Goal: Entertainment & Leisure: Consume media (video, audio)

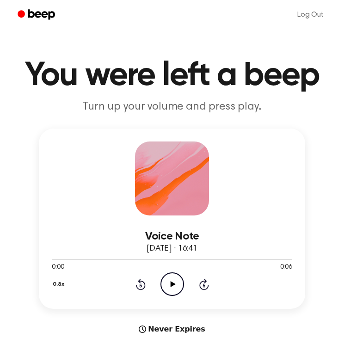
click at [172, 282] on icon "Play Audio" at bounding box center [172, 284] width 24 height 24
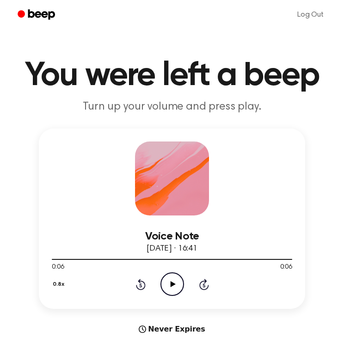
click at [172, 282] on icon "Play Audio" at bounding box center [172, 284] width 24 height 24
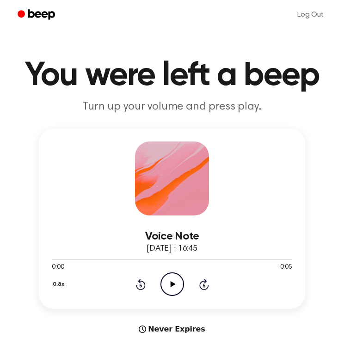
click at [176, 279] on icon "Play Audio" at bounding box center [172, 284] width 24 height 24
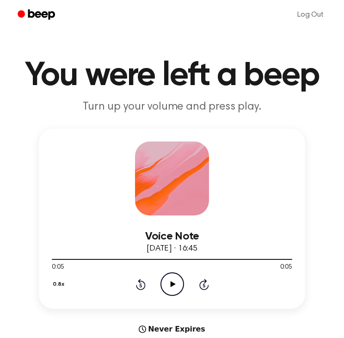
click at [176, 279] on icon "Play Audio" at bounding box center [172, 284] width 24 height 24
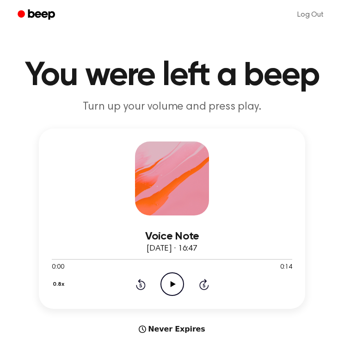
click at [167, 290] on icon "Play Audio" at bounding box center [172, 284] width 24 height 24
